Goal: Task Accomplishment & Management: Use online tool/utility

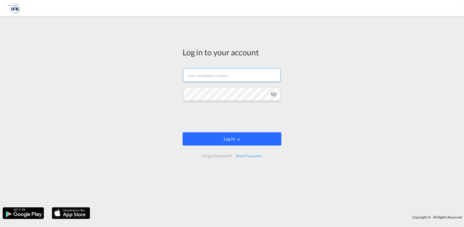
type input "[PERSON_NAME][EMAIL_ADDRESS][PERSON_NAME][DOMAIN_NAME]"
click at [257, 136] on button "Log In" at bounding box center [232, 138] width 99 height 13
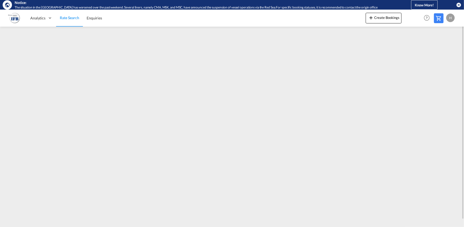
click at [450, 19] on div "H" at bounding box center [451, 18] width 9 height 9
click at [440, 49] on button "Logout" at bounding box center [444, 50] width 35 height 11
